Goal: Task Accomplishment & Management: Complete application form

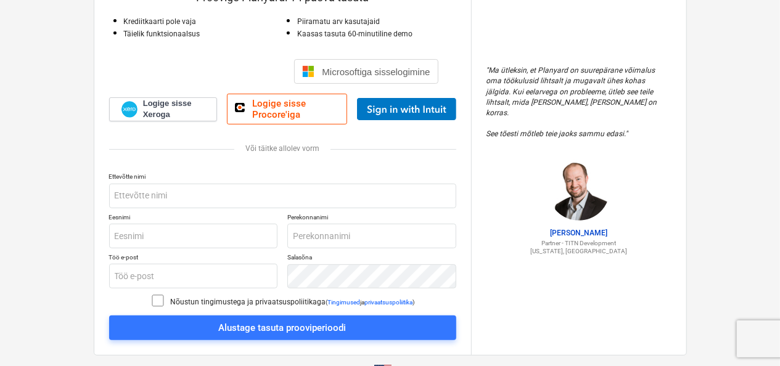
scroll to position [128, 0]
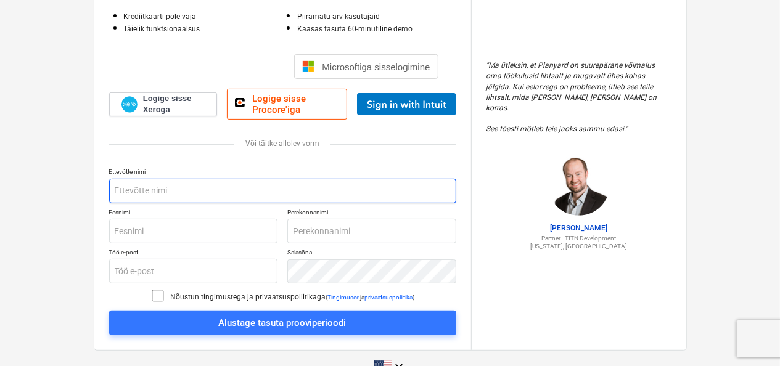
click at [192, 190] on input "text" at bounding box center [282, 191] width 347 height 25
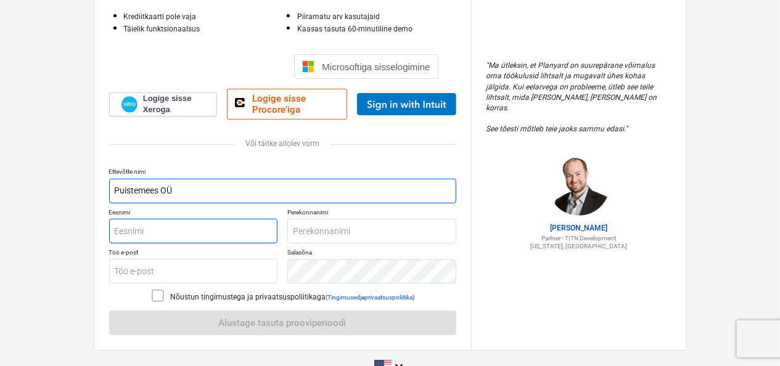
type input "Puistemees OÜ"
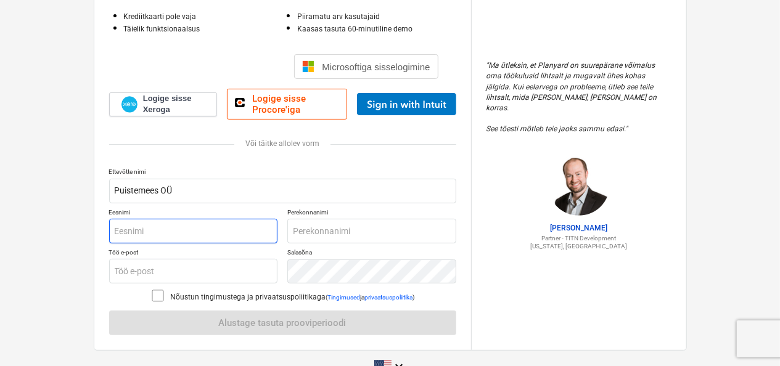
click at [165, 229] on input "text" at bounding box center [193, 231] width 169 height 25
type input "[PERSON_NAME]"
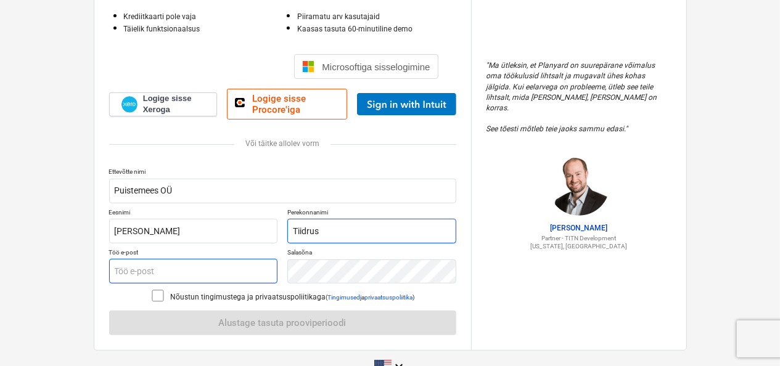
type input "Tiidrus"
click at [168, 271] on input "text" at bounding box center [193, 271] width 169 height 25
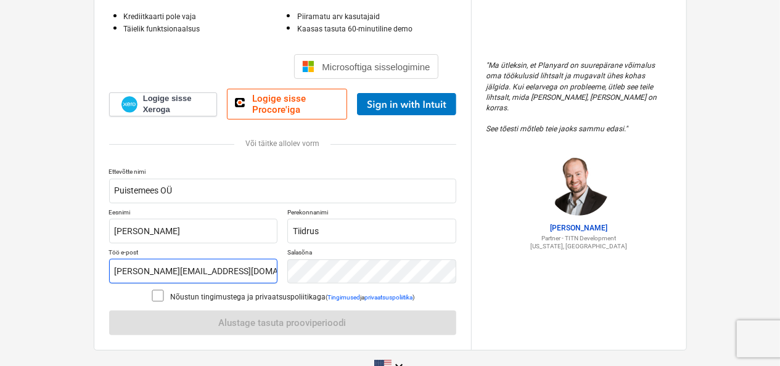
type input "[PERSON_NAME][EMAIL_ADDRESS][DOMAIN_NAME]"
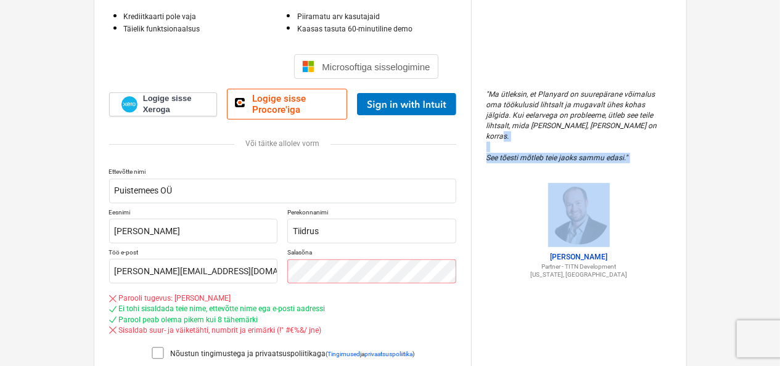
drag, startPoint x: 778, startPoint y: 139, endPoint x: 781, endPoint y: 182, distance: 43.3
click at [780, 182] on html "Kas [PERSON_NAME] liige? Logi sisse Proovige Planyardi 14 päeva tasuta Krediitk…" at bounding box center [390, 55] width 780 height 366
click at [158, 353] on icon at bounding box center [157, 353] width 15 height 15
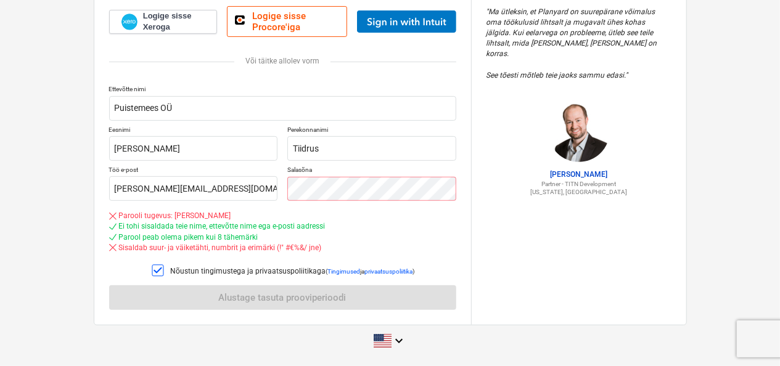
click at [339, 301] on div "Ettevõtte nimi Puistemees OÜ Eesnimi [PERSON_NAME] Perekonnanimi [PERSON_NAME] …" at bounding box center [282, 197] width 347 height 225
click at [343, 240] on div "Parool peab olema pikem kui 8 tähemärki" at bounding box center [282, 237] width 347 height 10
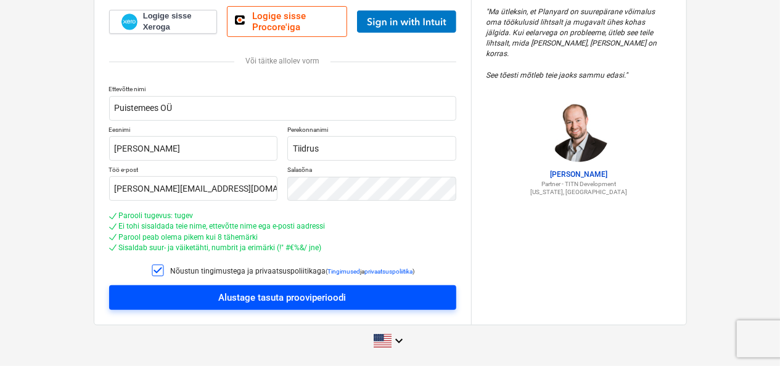
click at [310, 290] on div "Alustage tasuta prooviperioodi" at bounding box center [283, 298] width 128 height 16
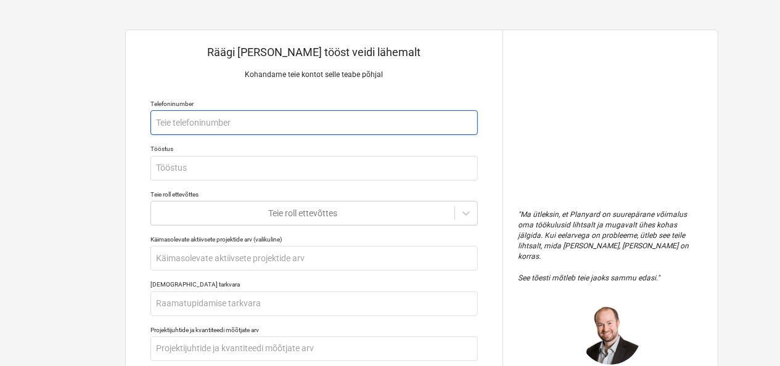
click at [310, 122] on input "text" at bounding box center [313, 122] width 327 height 25
type textarea "x"
type input "5"
type textarea "x"
type input "50"
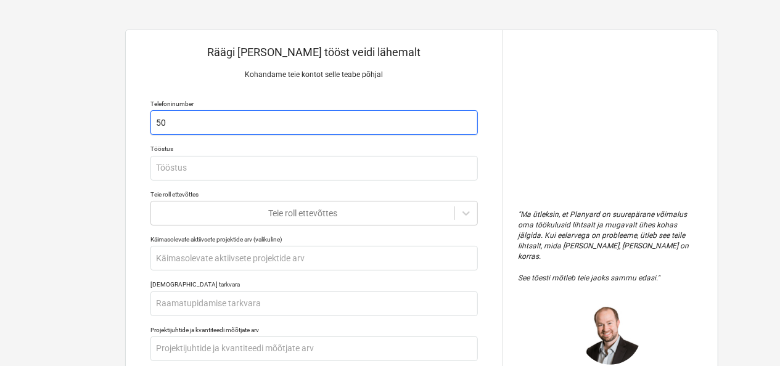
type textarea "x"
type input "501"
type textarea "x"
type input "5016"
type textarea "x"
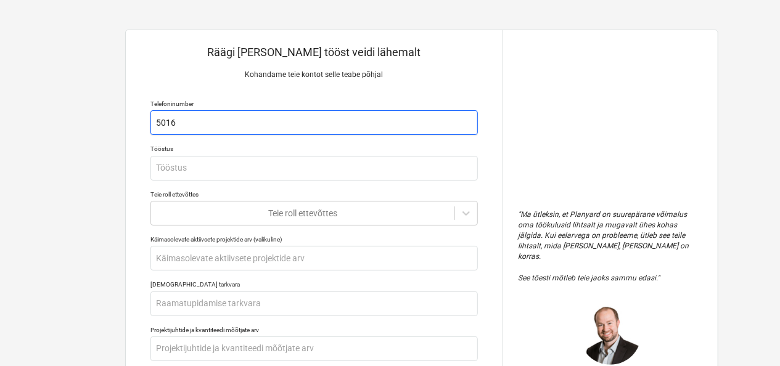
type input "50166"
type textarea "x"
type input "501668"
type textarea "x"
type input "5016689"
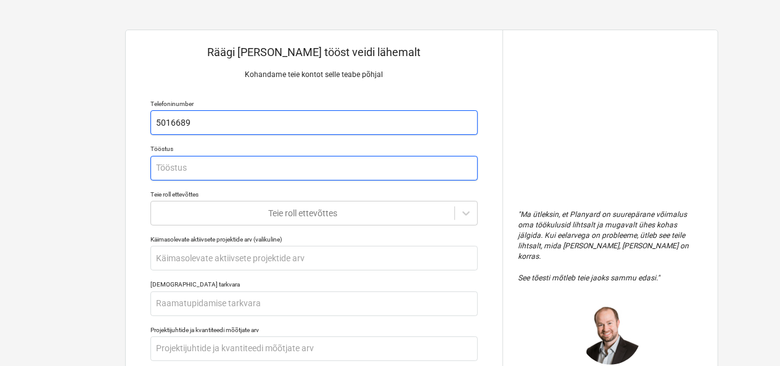
type textarea "x"
type input "e"
type textarea "x"
type input "eh"
type textarea "x"
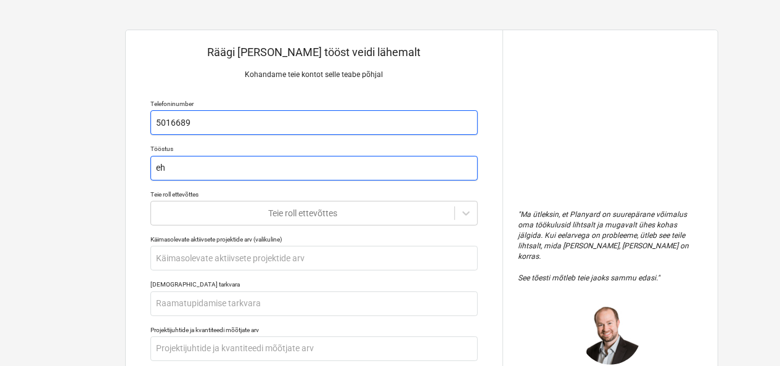
type input "ehi"
type textarea "x"
type input "ehit"
type textarea "x"
type input "ehitu"
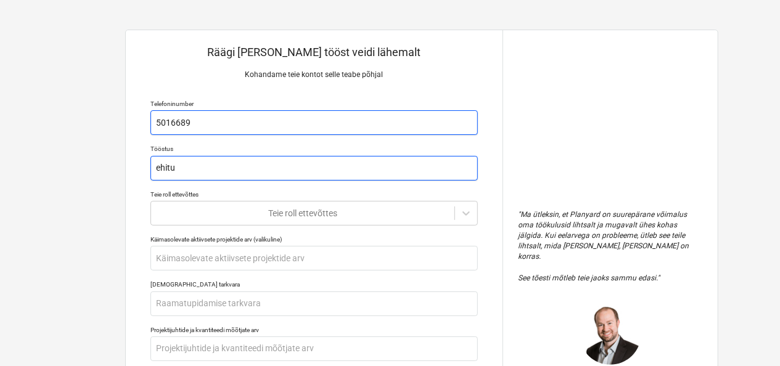
type textarea "x"
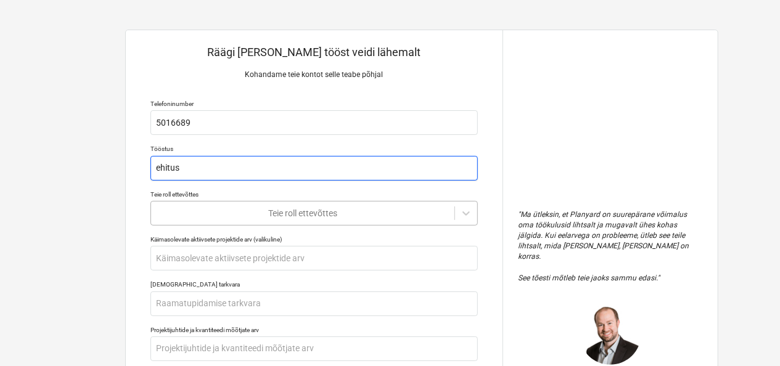
type input "ehitus"
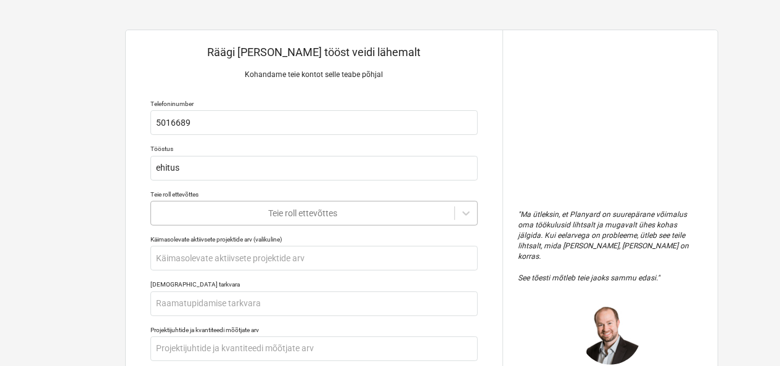
click at [296, 214] on body "Räägi [PERSON_NAME] tööst veidi lähemalt Kohandame teie kontot selle teabe põhj…" at bounding box center [390, 189] width 780 height 378
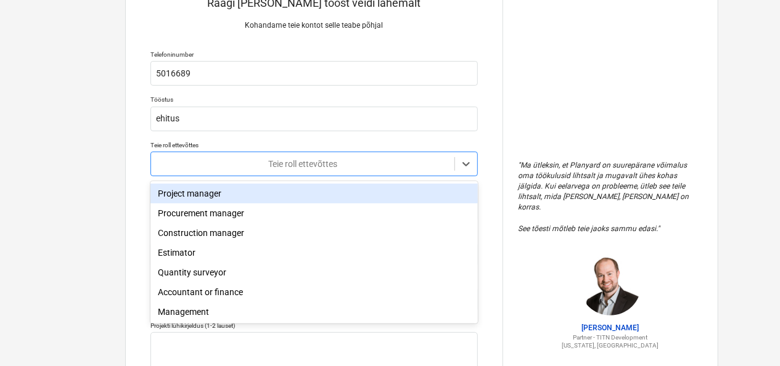
scroll to position [54, 0]
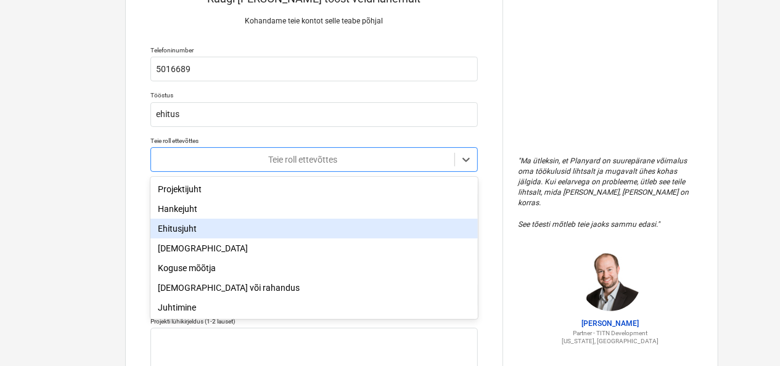
click at [248, 229] on div "Ehitusjuht" at bounding box center [313, 229] width 327 height 20
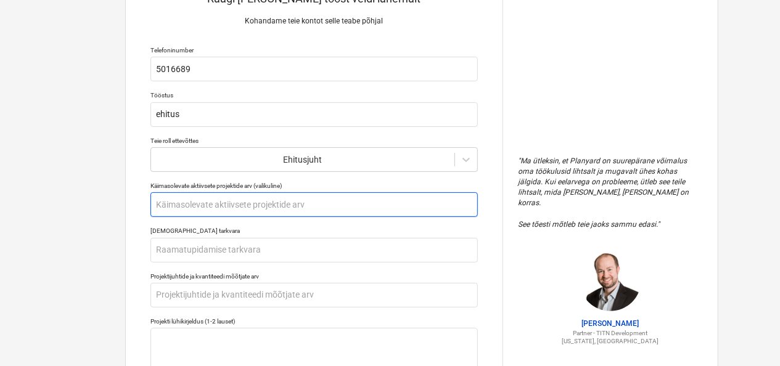
click at [221, 206] on input "text" at bounding box center [313, 204] width 327 height 25
type textarea "x"
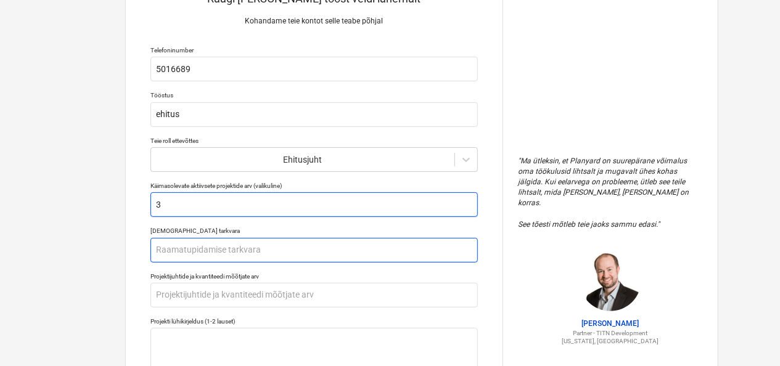
type input "3"
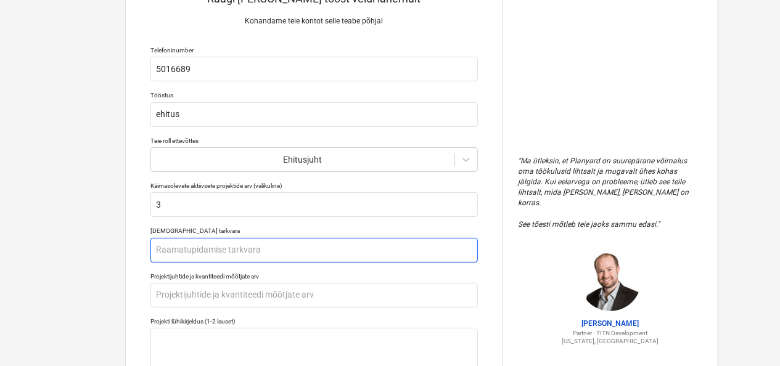
type textarea "x"
click at [226, 245] on input "text" at bounding box center [313, 250] width 327 height 25
type input "S"
type textarea "x"
type input "Sc"
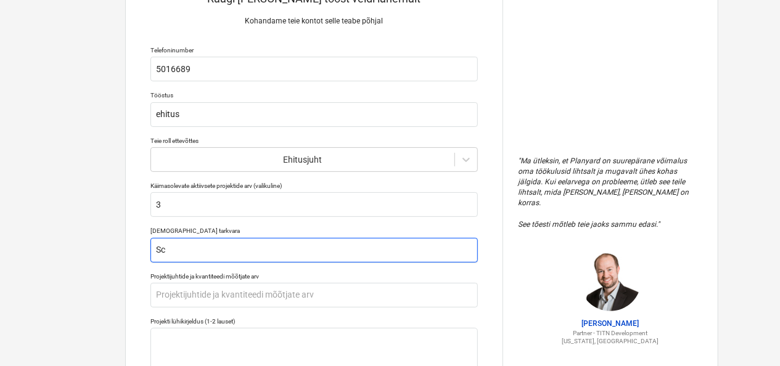
type textarea "x"
type input "Scor"
type textarea "x"
type input "Scoro"
type textarea "x"
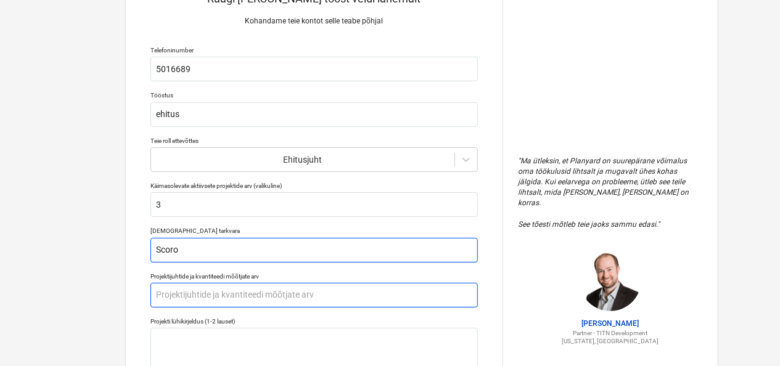
type input "Scoro"
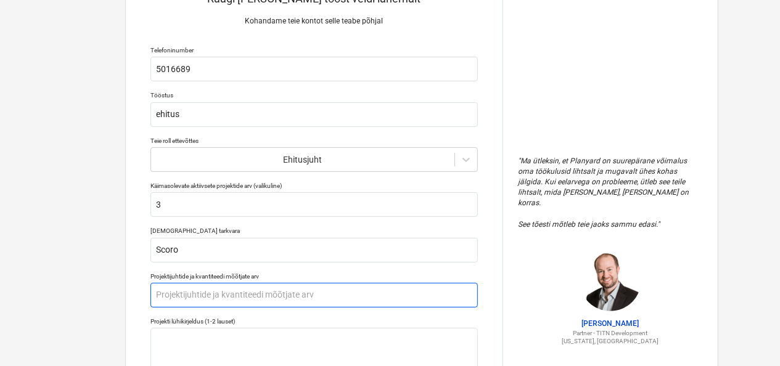
click at [228, 295] on input "text" at bounding box center [313, 295] width 327 height 25
type textarea "x"
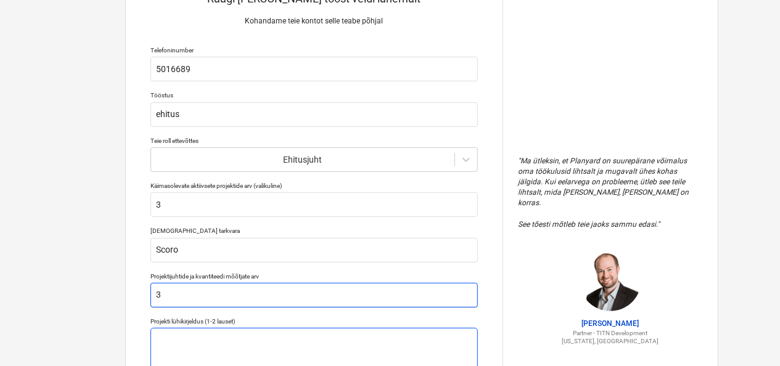
type input "3"
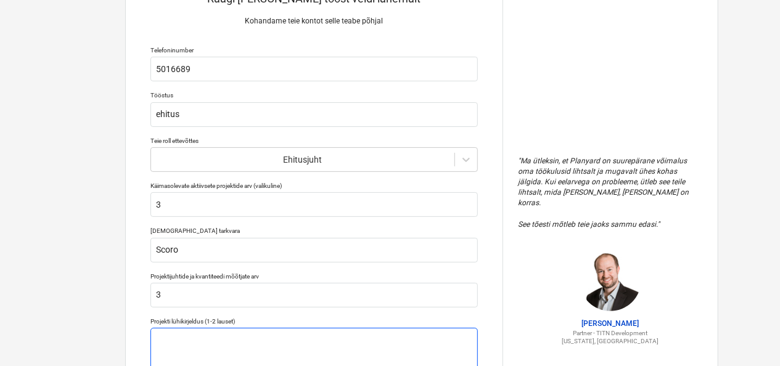
click at [273, 340] on textarea at bounding box center [313, 359] width 327 height 63
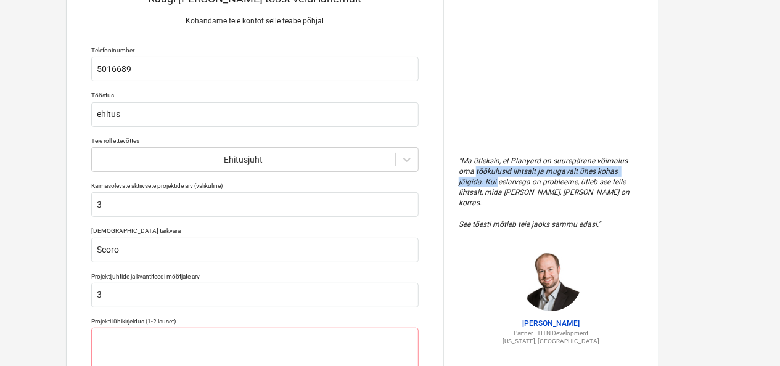
drag, startPoint x: 778, startPoint y: 144, endPoint x: 780, endPoint y: 179, distance: 34.6
click at [721, 179] on html "Räägi [PERSON_NAME] tööst veidi lähemalt Kohandame teie kontot selle teabe põhj…" at bounding box center [331, 135] width 780 height 378
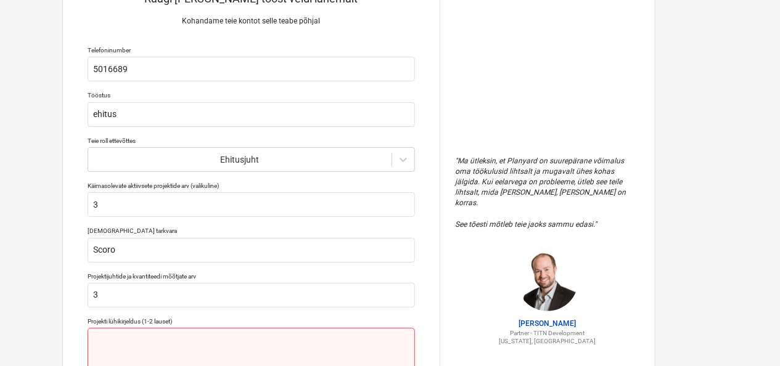
click at [248, 345] on textarea at bounding box center [251, 359] width 327 height 63
type textarea "x"
type textarea "U"
type textarea "x"
type textarea "Uu"
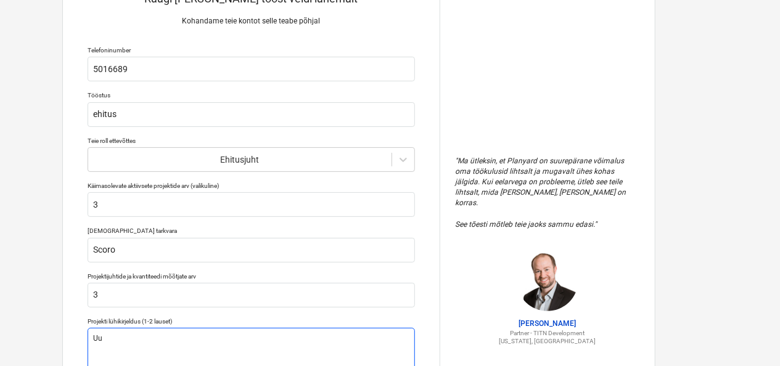
type textarea "x"
type textarea "Uus"
type textarea "x"
type textarea "Uus"
type textarea "x"
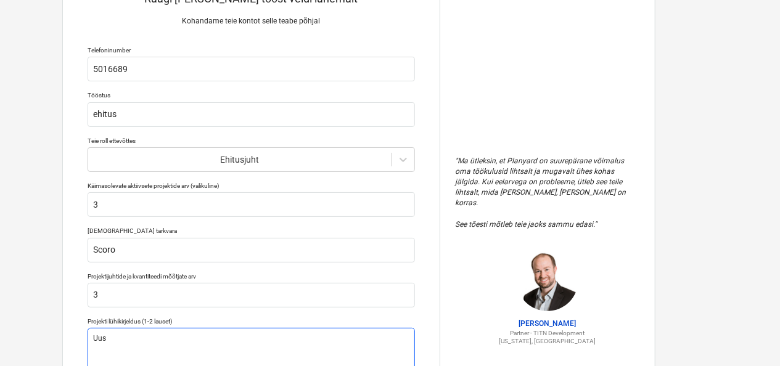
type textarea "Uus e"
type textarea "x"
type textarea "Uus er"
type textarea "x"
type textarea "Uus eram"
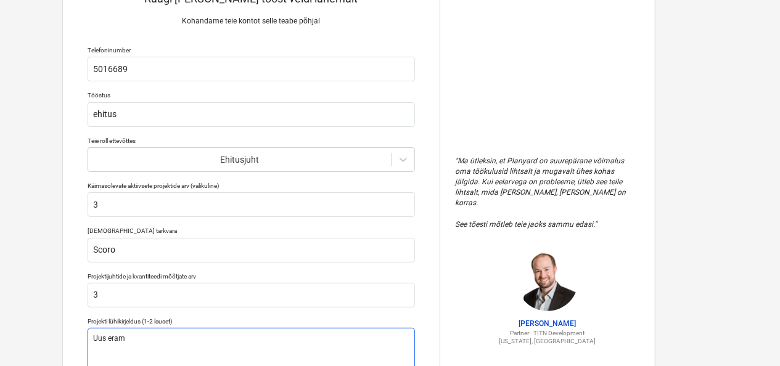
type textarea "x"
type textarea "Uus eramu"
type textarea "x"
type textarea "Uus eramut"
type textarea "x"
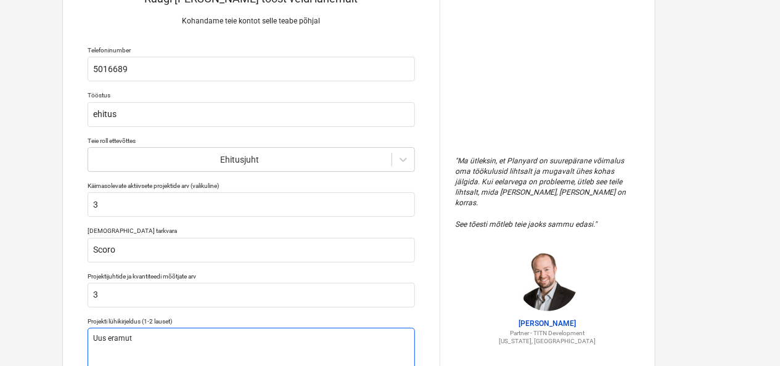
type textarea "Uus eramute"
type textarea "x"
type textarea "Uus eramute"
type textarea "x"
type textarea "Uus eramute e"
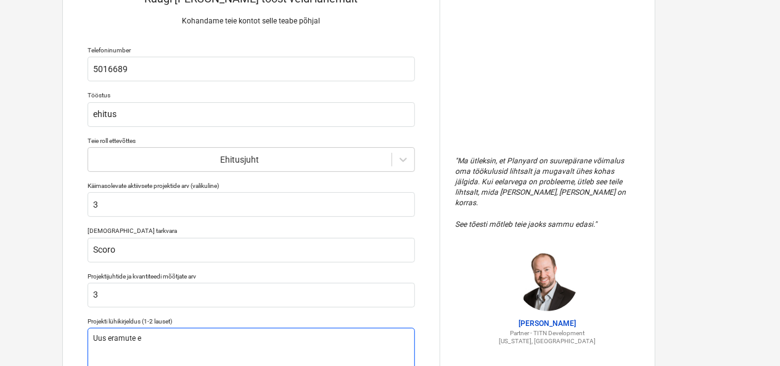
type textarea "x"
type textarea "Uus eramute eh"
type textarea "x"
type textarea "Uus eramute ehi"
type textarea "x"
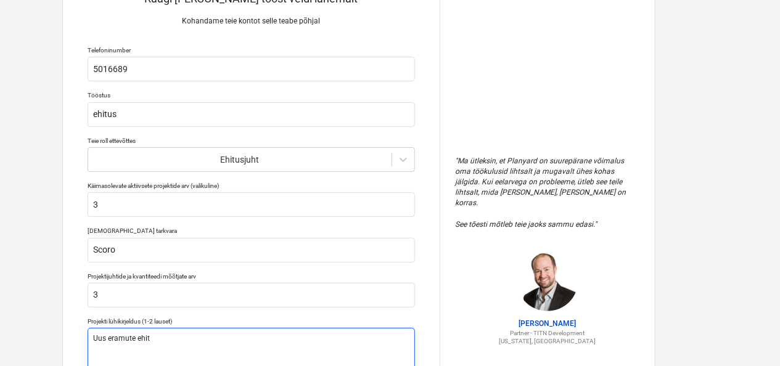
type textarea "Uus eramute ehitu"
type textarea "x"
type textarea "Uus eramute ehitus"
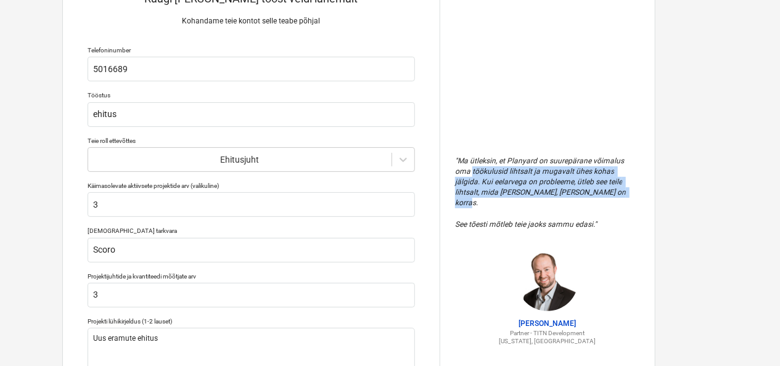
drag, startPoint x: 778, startPoint y: 125, endPoint x: 783, endPoint y: 208, distance: 84.0
click at [717, 208] on html "Räägi [PERSON_NAME] tööst veidi lähemalt Kohandame teie kontot selle teabe põhj…" at bounding box center [327, 135] width 780 height 378
drag, startPoint x: 783, startPoint y: 208, endPoint x: 746, endPoint y: 150, distance: 68.7
click at [746, 150] on div "Räägi [PERSON_NAME] tööst veidi lähemalt Kohandame teie kontot selle teabe põhj…" at bounding box center [358, 250] width 843 height 608
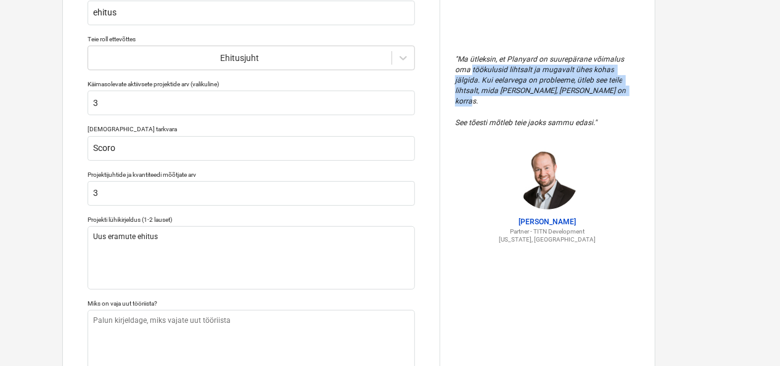
scroll to position [178, 63]
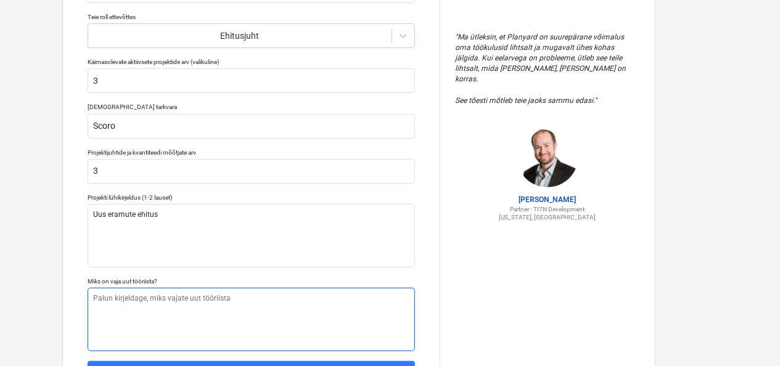
click at [242, 306] on textarea at bounding box center [251, 319] width 327 height 63
type textarea "x"
type textarea "E"
type textarea "x"
type textarea "Ee"
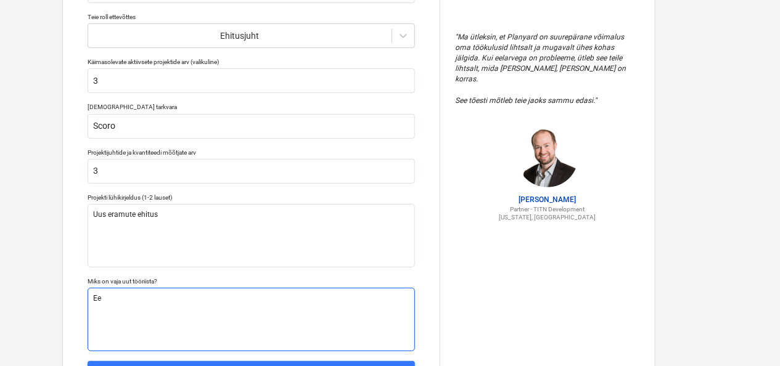
type textarea "x"
type textarea "Eel"
type textarea "x"
type textarea "Eela"
type textarea "x"
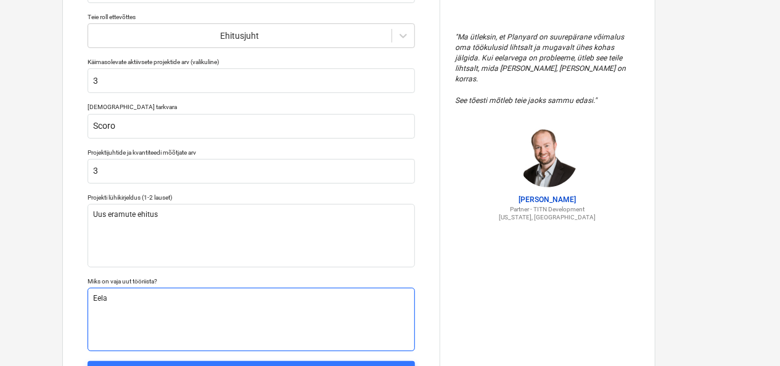
type textarea "Eelar"
type textarea "x"
type textarea "Eelarv"
type textarea "x"
type textarea "Eelarve"
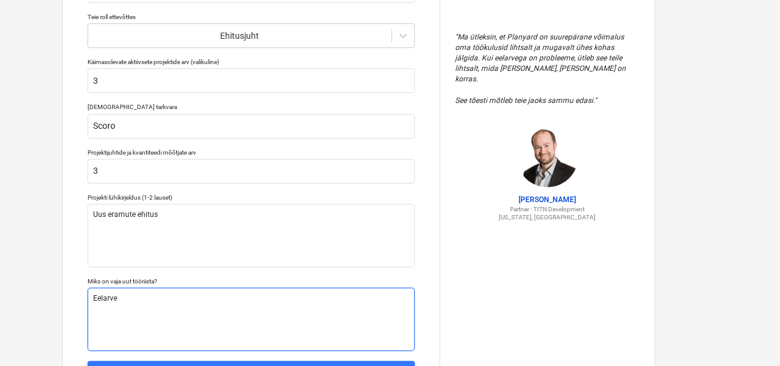
type textarea "x"
type textarea "Eelarvet"
type textarea "x"
type textarea "Eelarvete"
type textarea "x"
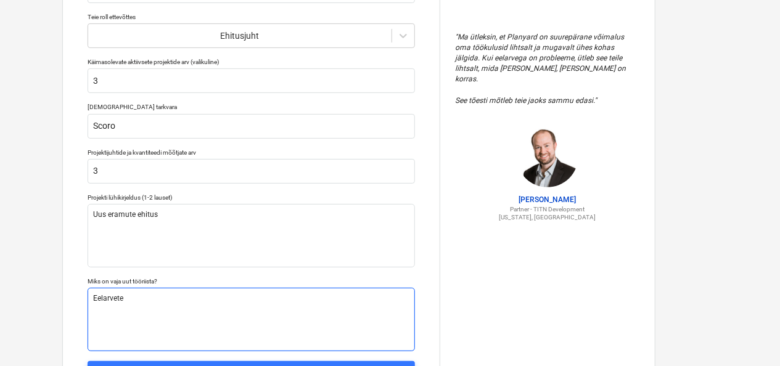
type textarea "Eelarvete"
type textarea "x"
type textarea "Eelarvete k"
type textarea "x"
type textarea "Eelarvete ko"
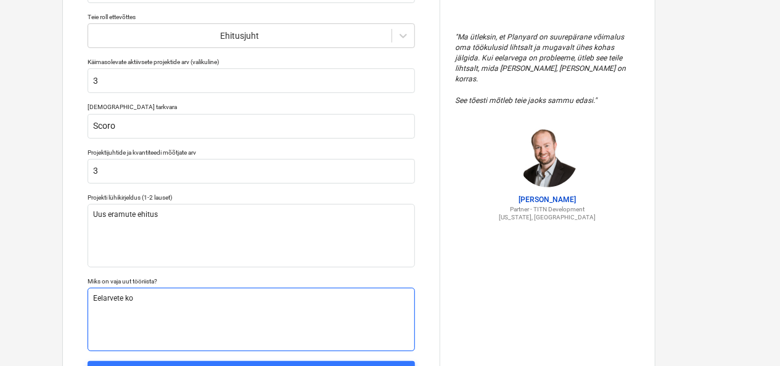
type textarea "x"
type textarea "Eelarvete koo"
type textarea "x"
type textarea "Eelarvete koos"
type textarea "x"
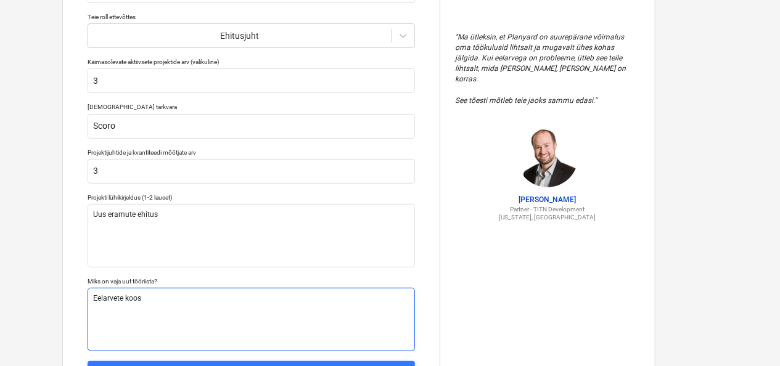
type textarea "Eelarvete koost"
type textarea "x"
type textarea "Eelarvete koosta"
type textarea "x"
type textarea "Eelarvete koostam"
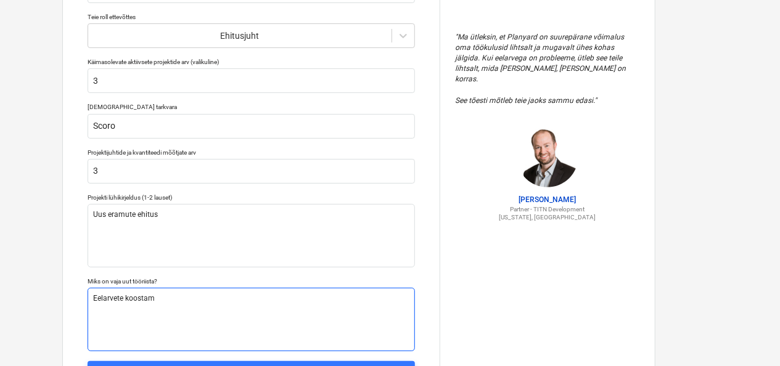
type textarea "x"
type textarea "Eelarvete koostamis"
type textarea "x"
type textarea "Eelarvete koostamise"
type textarea "x"
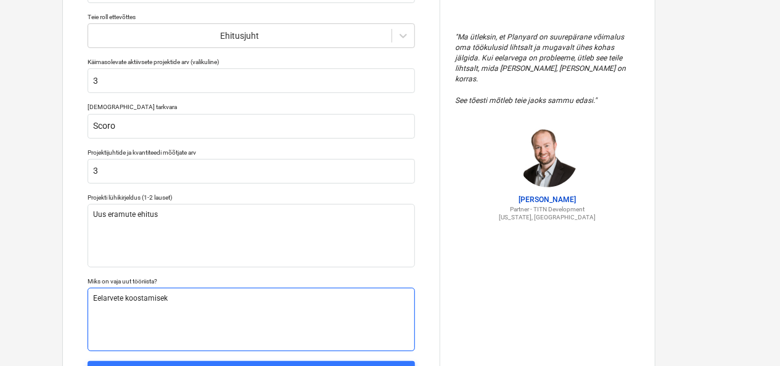
type textarea "Eelarvete koostamiseks"
type textarea "x"
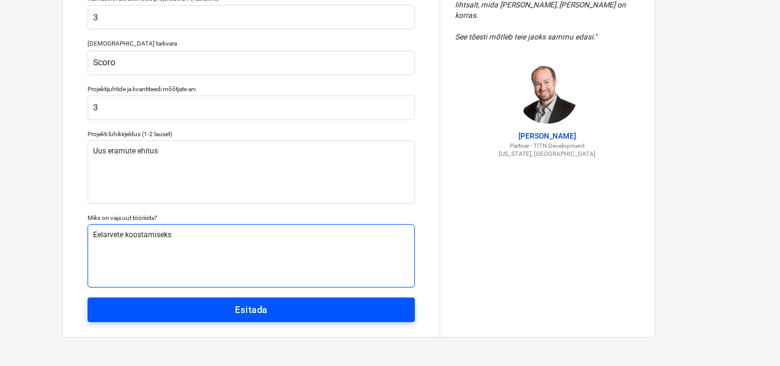
type textarea "Eelarvete koostamiseks"
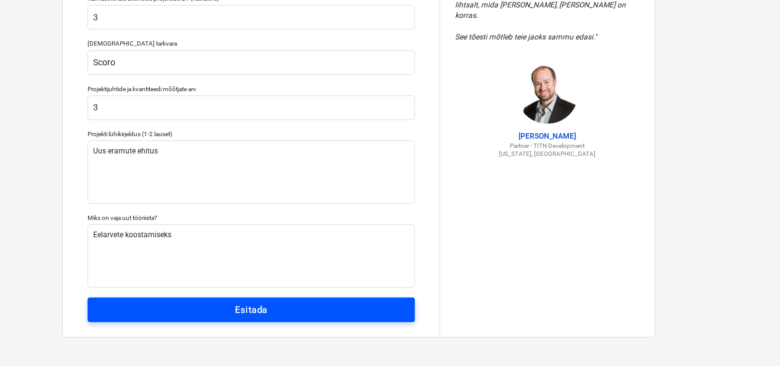
click at [273, 309] on span "Esitada" at bounding box center [251, 310] width 300 height 16
type textarea "x"
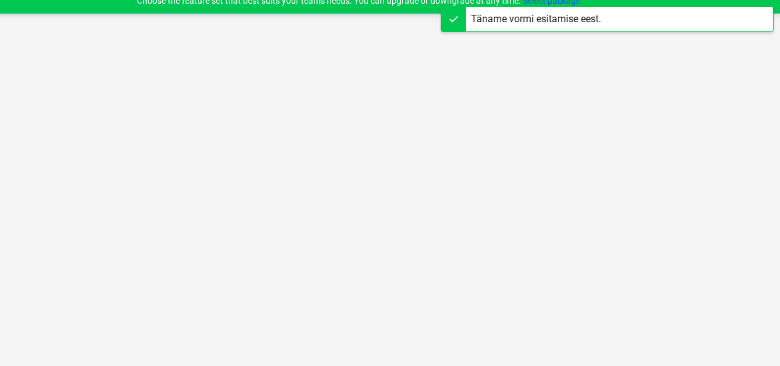
scroll to position [12, 0]
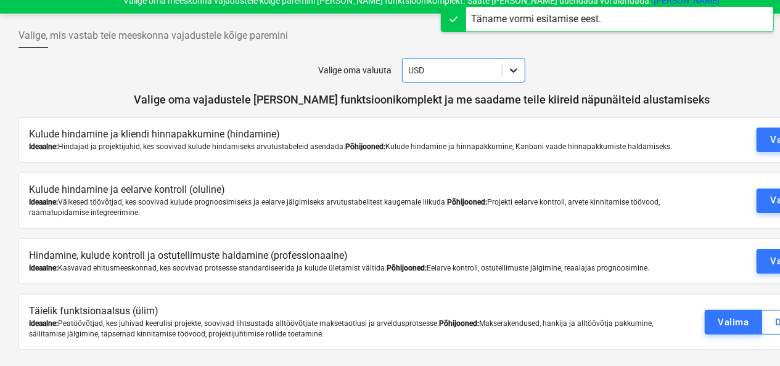
click at [512, 78] on div at bounding box center [513, 70] width 22 height 22
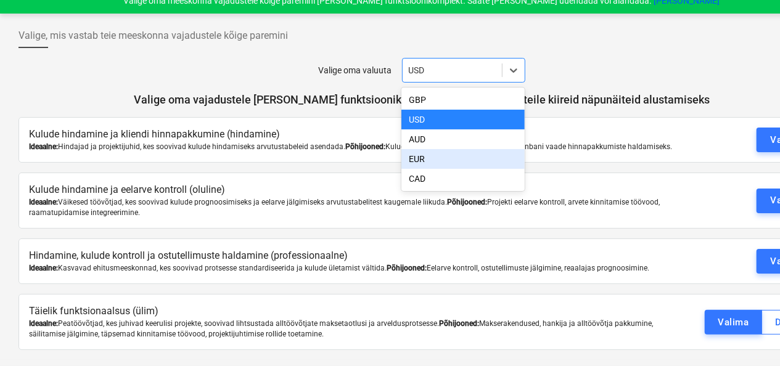
click at [444, 163] on div "EUR" at bounding box center [462, 159] width 123 height 20
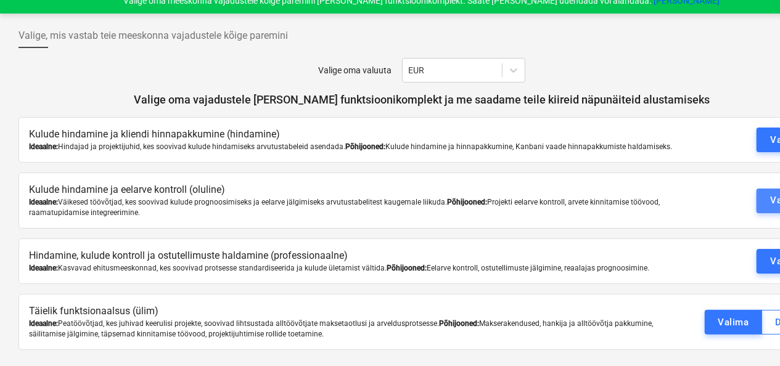
click at [768, 201] on button "Valima" at bounding box center [785, 201] width 58 height 25
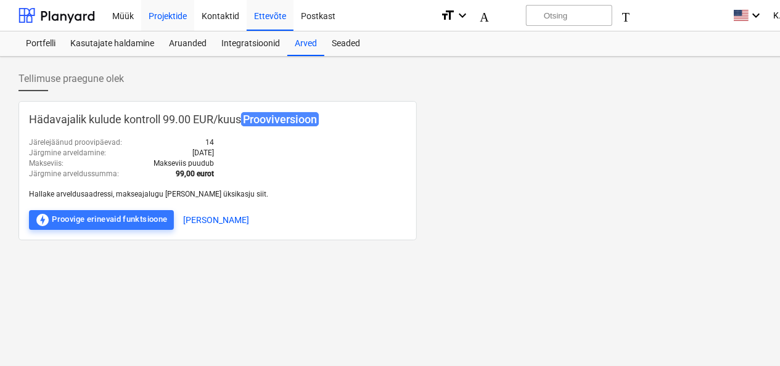
click at [175, 17] on div "Projektide" at bounding box center [167, 14] width 53 height 31
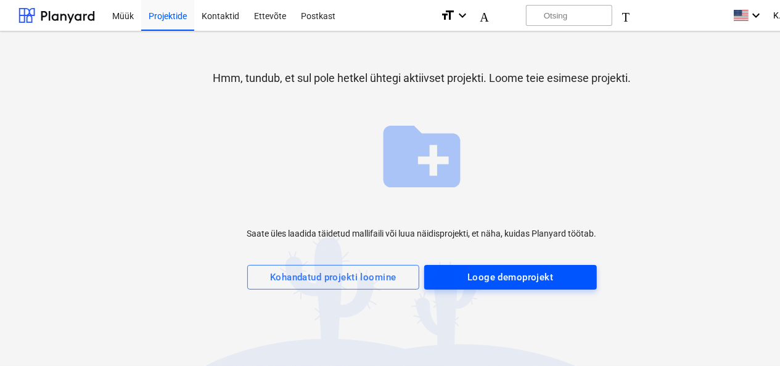
click at [489, 278] on div "Looge demoprojekt" at bounding box center [510, 277] width 86 height 16
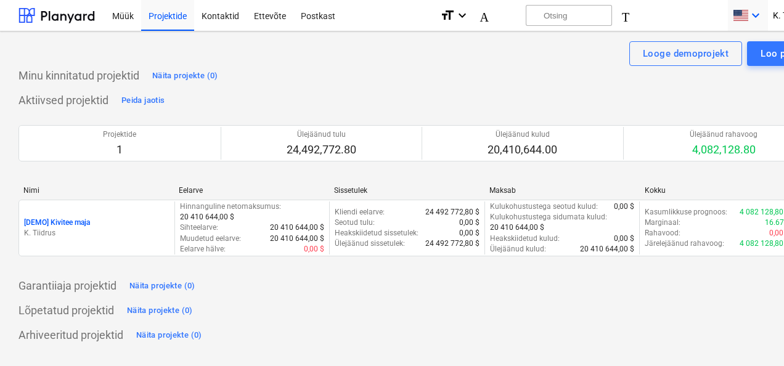
click at [750, 14] on icon "keyboard_arrow_down" at bounding box center [755, 15] width 15 height 15
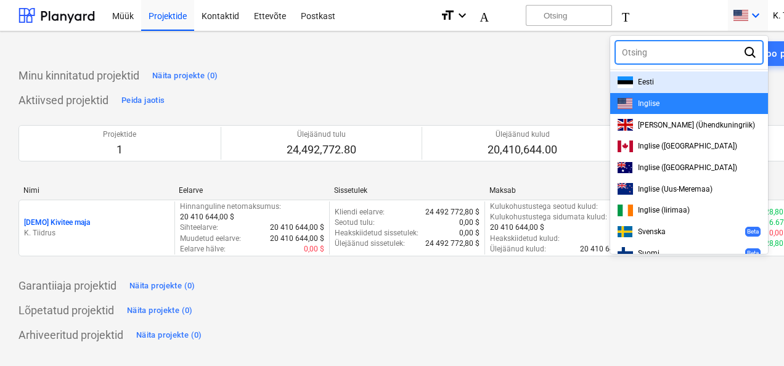
click at [658, 79] on div "Eesti" at bounding box center [689, 82] width 143 height 12
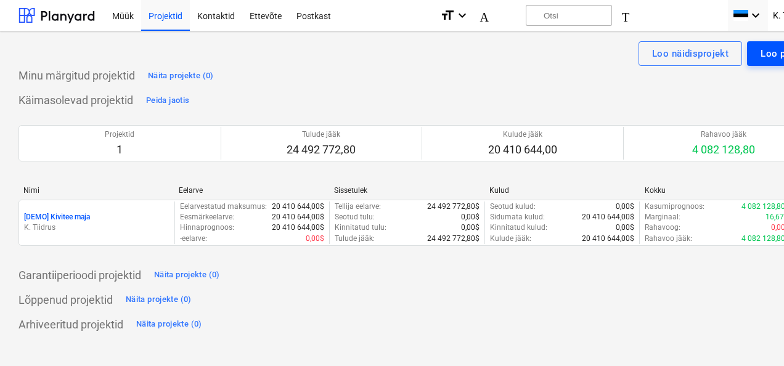
click at [768, 49] on div "Loo projekt" at bounding box center [786, 54] width 51 height 16
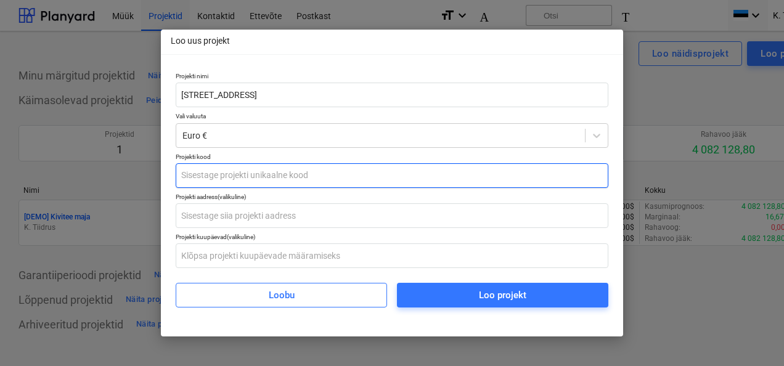
type input "Lohusalu tee 117"
click at [292, 176] on input "text" at bounding box center [392, 175] width 433 height 25
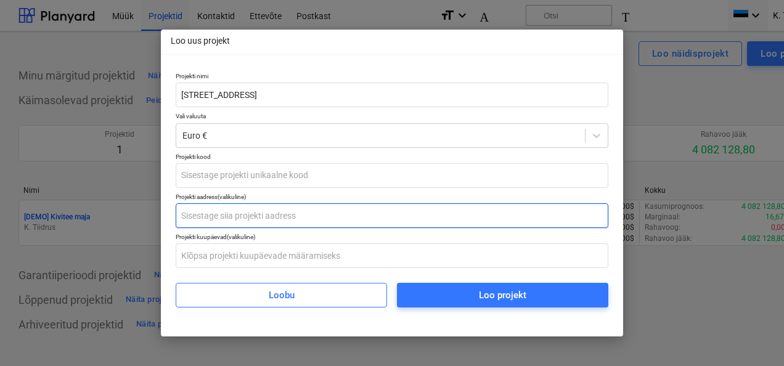
click at [278, 226] on input "text" at bounding box center [392, 215] width 433 height 25
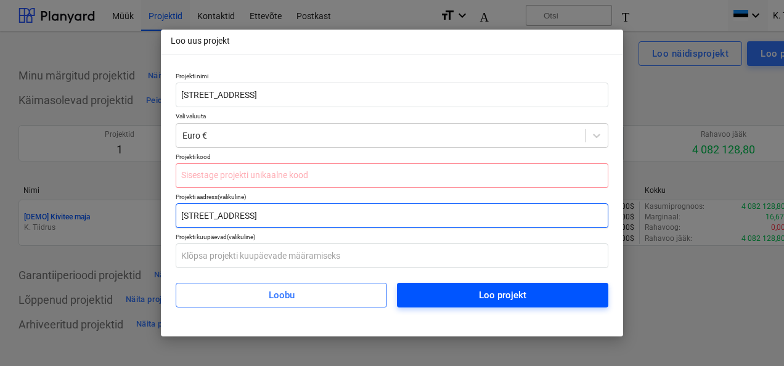
type input "Lohusalu tee 117"
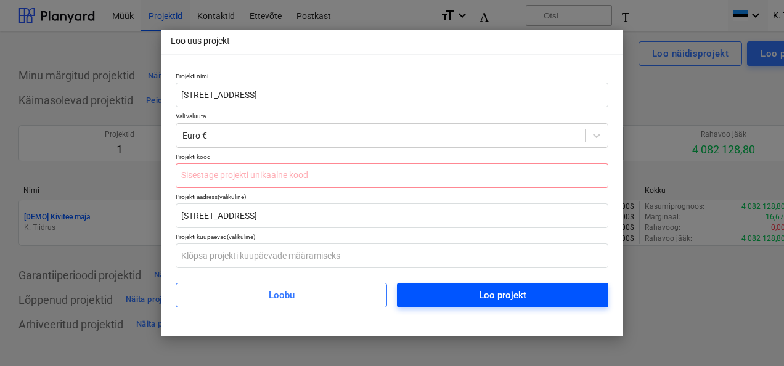
click at [452, 292] on span "Loo projekt" at bounding box center [503, 295] width 182 height 16
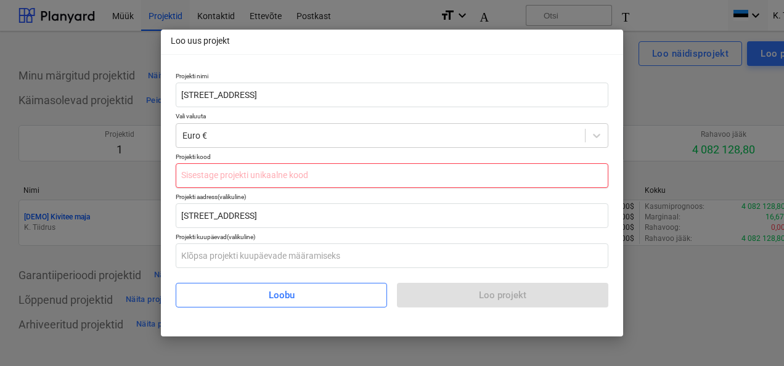
click at [390, 171] on input "text" at bounding box center [392, 175] width 433 height 25
click at [496, 290] on div "Loobu Loo projekt" at bounding box center [392, 290] width 433 height 35
click at [293, 171] on input "text" at bounding box center [392, 175] width 433 height 25
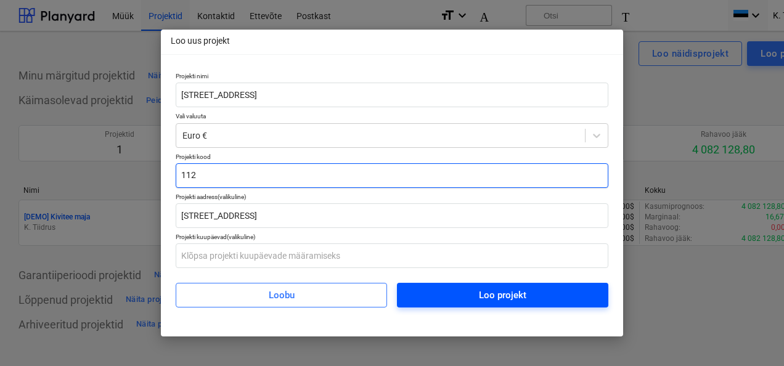
type input "112"
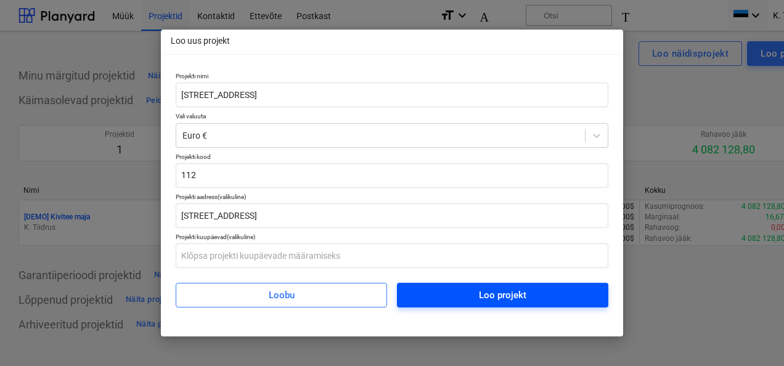
click at [457, 293] on span "Loo projekt" at bounding box center [503, 295] width 182 height 16
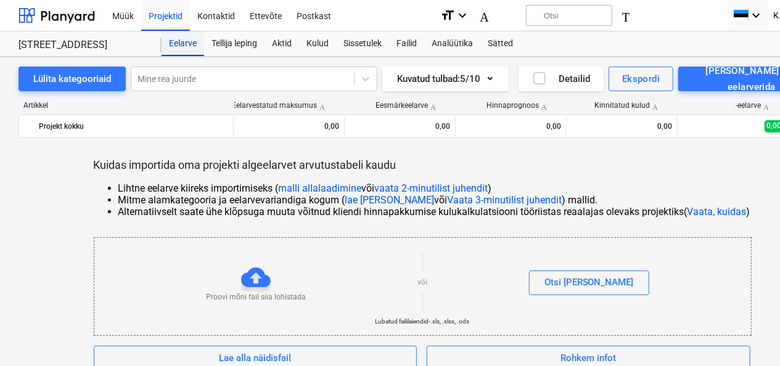
click at [189, 40] on div "Eelarve" at bounding box center [182, 43] width 43 height 25
click at [196, 82] on div at bounding box center [242, 79] width 210 height 12
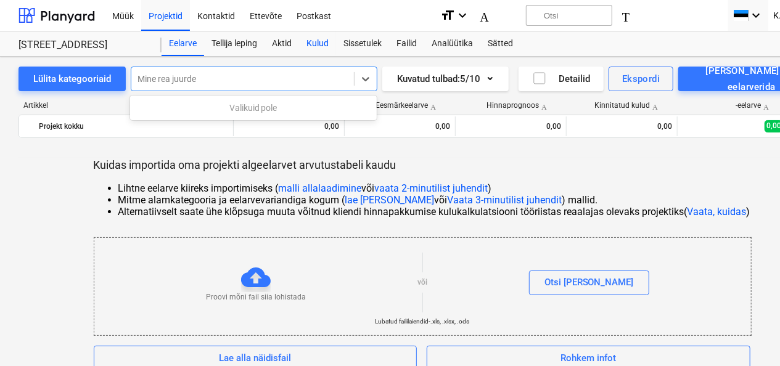
click at [324, 40] on div "Kulud" at bounding box center [317, 43] width 37 height 25
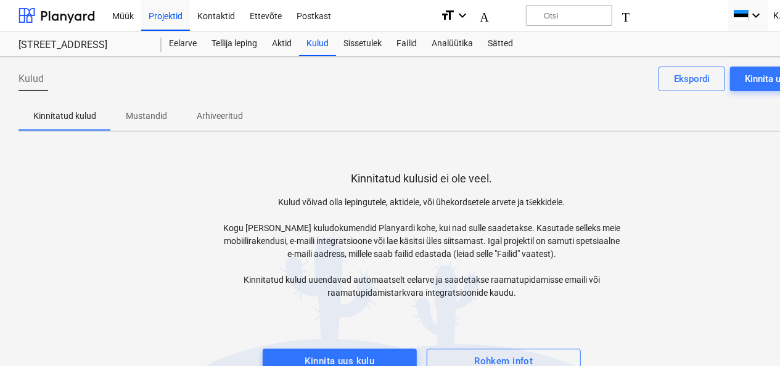
click at [155, 112] on p "Mustandid" at bounding box center [146, 116] width 41 height 13
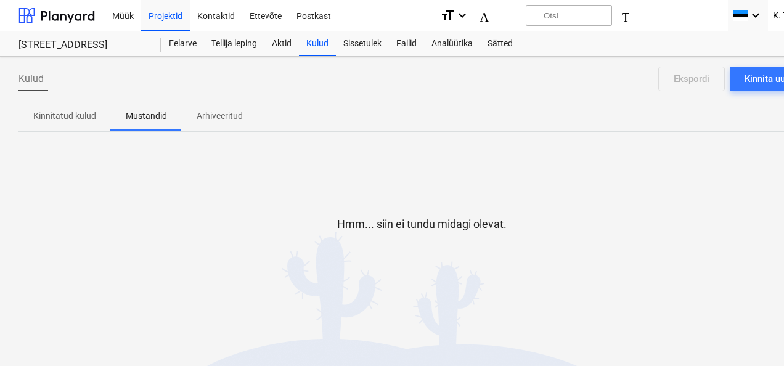
click at [234, 117] on p "Arhiveeritud" at bounding box center [220, 116] width 46 height 13
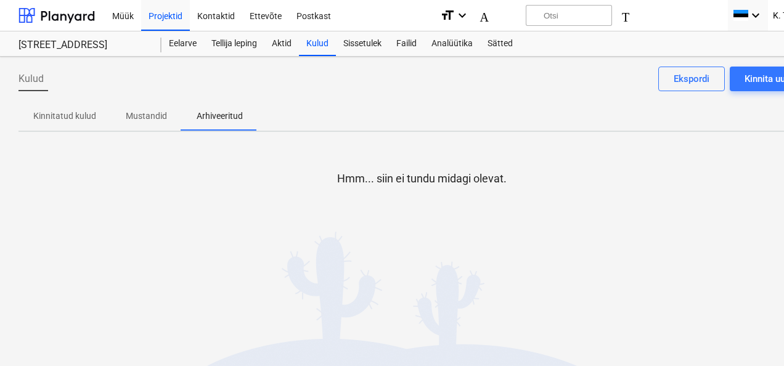
click at [88, 118] on p "Kinnitatud kulud" at bounding box center [64, 116] width 63 height 13
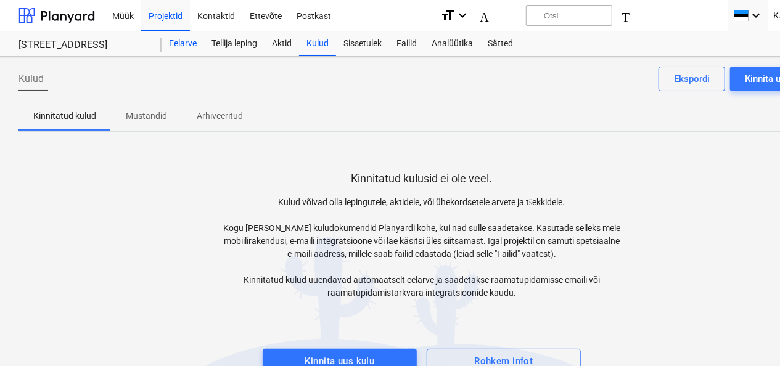
click at [192, 42] on div "Eelarve" at bounding box center [182, 43] width 43 height 25
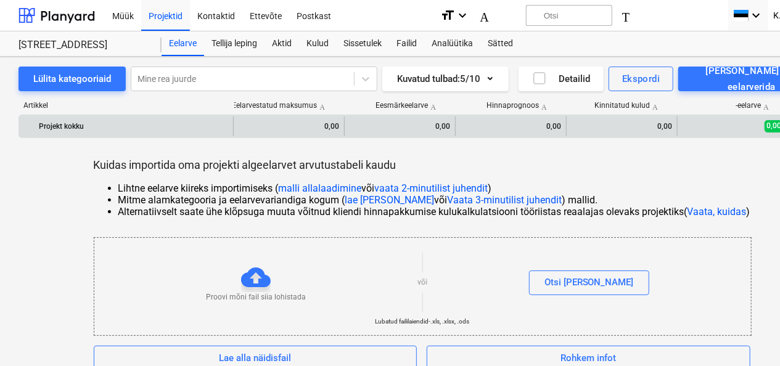
click at [182, 127] on div "Projekt kokku" at bounding box center [133, 126] width 189 height 20
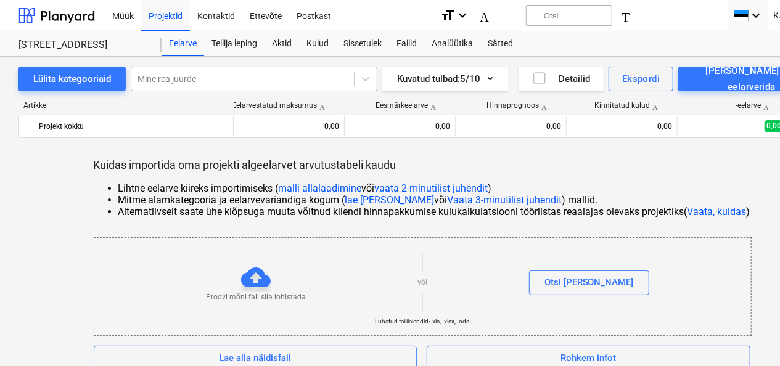
click at [325, 83] on div at bounding box center [242, 79] width 210 height 12
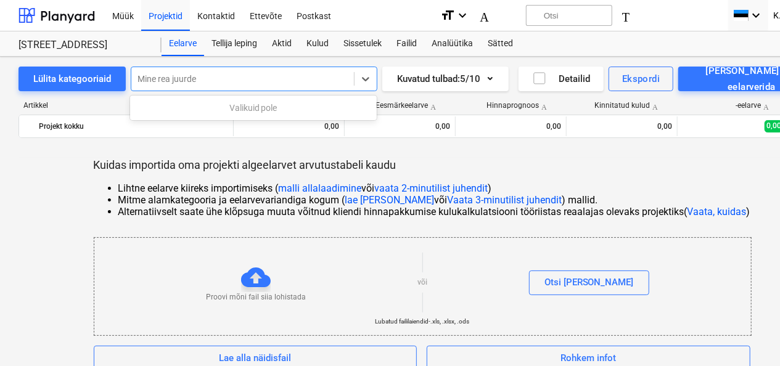
click at [563, 194] on li "Mitme alamkategooria ja eelarvevariandiga kogum ( lae alla näidis või Vaata 3-m…" at bounding box center [434, 200] width 632 height 12
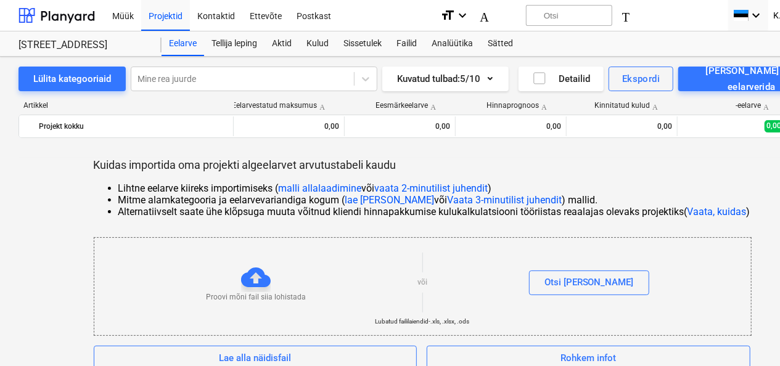
scroll to position [14, 0]
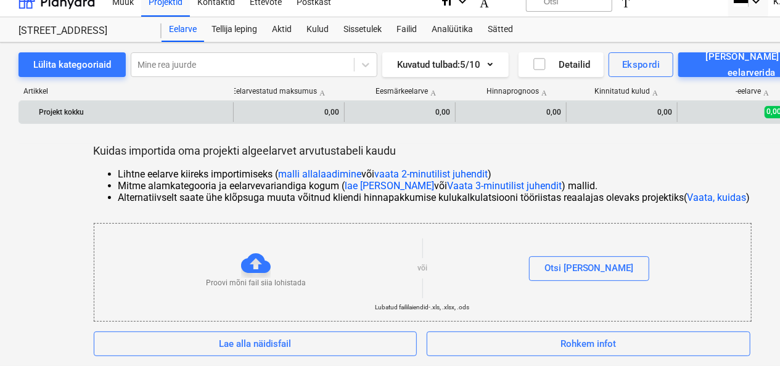
click at [94, 110] on div "Projekt kokku" at bounding box center [133, 112] width 189 height 20
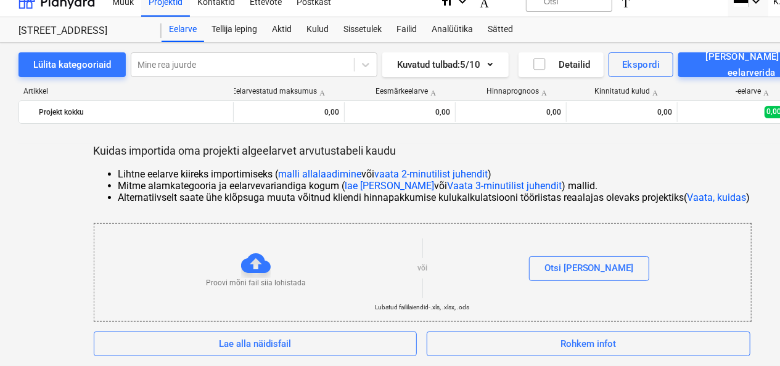
click at [482, 49] on div "Lülita kategooriaid Mine rea juurde Kuvatud tulbad : 5/10 Detailid Ekspordi Lis…" at bounding box center [421, 205] width 843 height 324
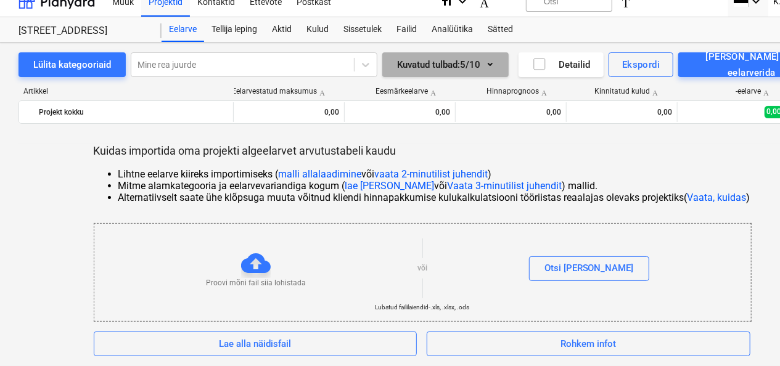
click at [480, 69] on font "Kuvatud tulbad : 5/10" at bounding box center [438, 65] width 83 height 16
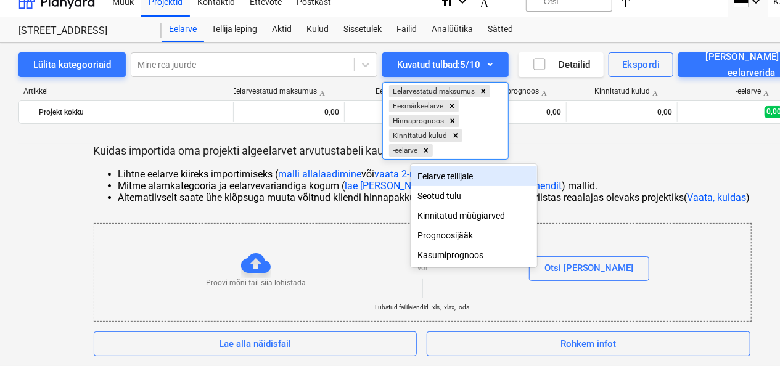
click at [468, 174] on div "Eelarve tellijale" at bounding box center [474, 176] width 127 height 20
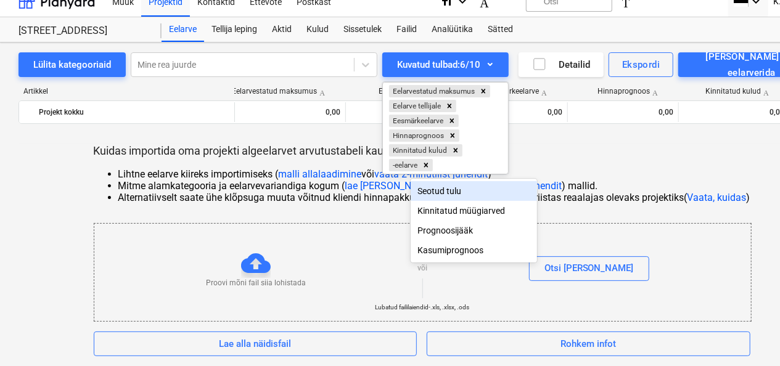
click at [590, 158] on div at bounding box center [390, 183] width 780 height 366
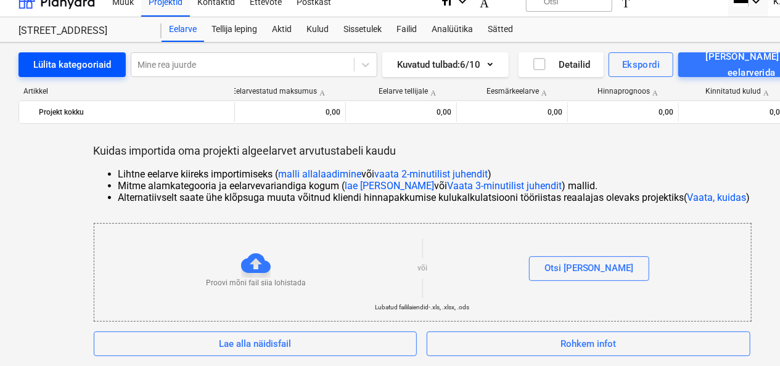
click at [97, 68] on div "Lülita kategooriaid" at bounding box center [72, 65] width 78 height 16
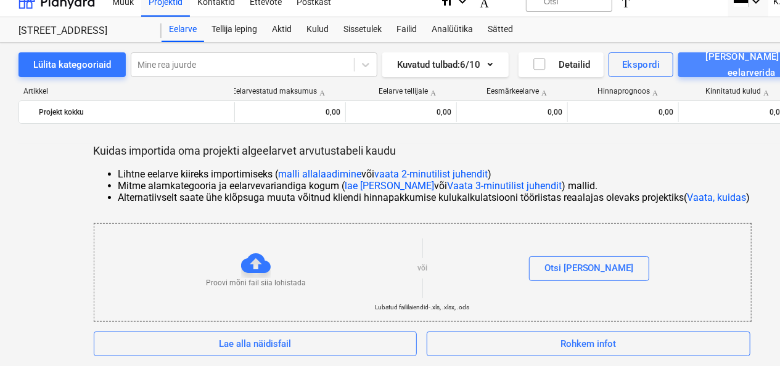
click at [735, 60] on div "Lisa uus eelarverida" at bounding box center [752, 65] width 120 height 33
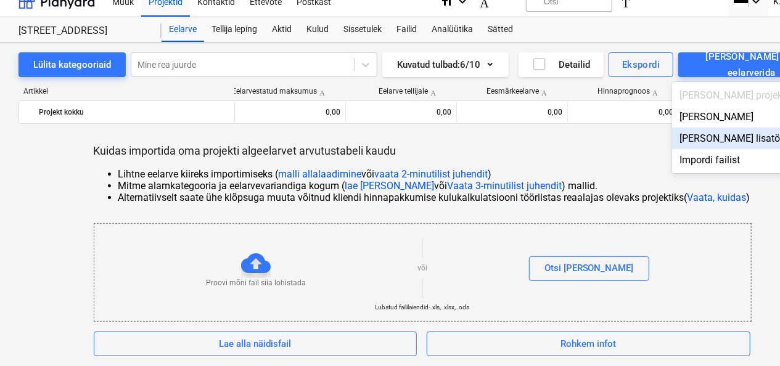
click at [754, 139] on div "Lisa tellija lisatöö" at bounding box center [748, 139] width 153 height 22
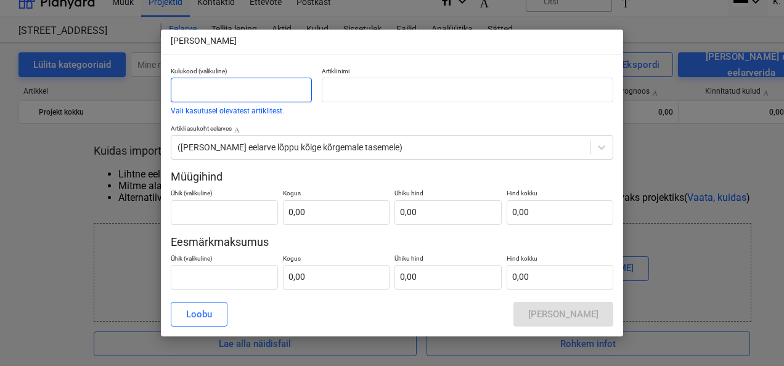
click at [221, 90] on input "text" at bounding box center [241, 90] width 141 height 25
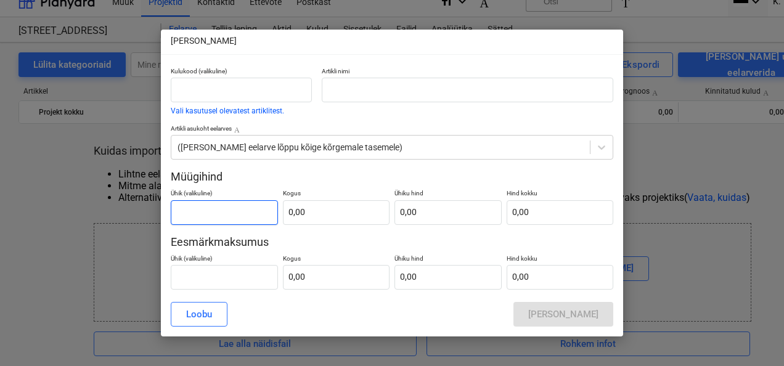
click at [210, 210] on input "text" at bounding box center [224, 212] width 107 height 25
click at [341, 208] on input "text" at bounding box center [336, 212] width 107 height 25
type input "0,00"
click at [657, 168] on div "Lisa lisatöö sulgema Kulukood (valikuline) Vali kasutusel olevatest artiklitest…" at bounding box center [392, 183] width 784 height 366
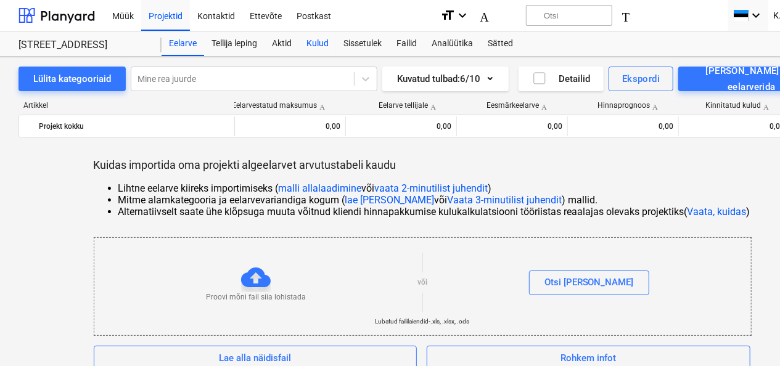
click at [328, 44] on div "Kulud" at bounding box center [317, 43] width 37 height 25
